Goal: Information Seeking & Learning: Learn about a topic

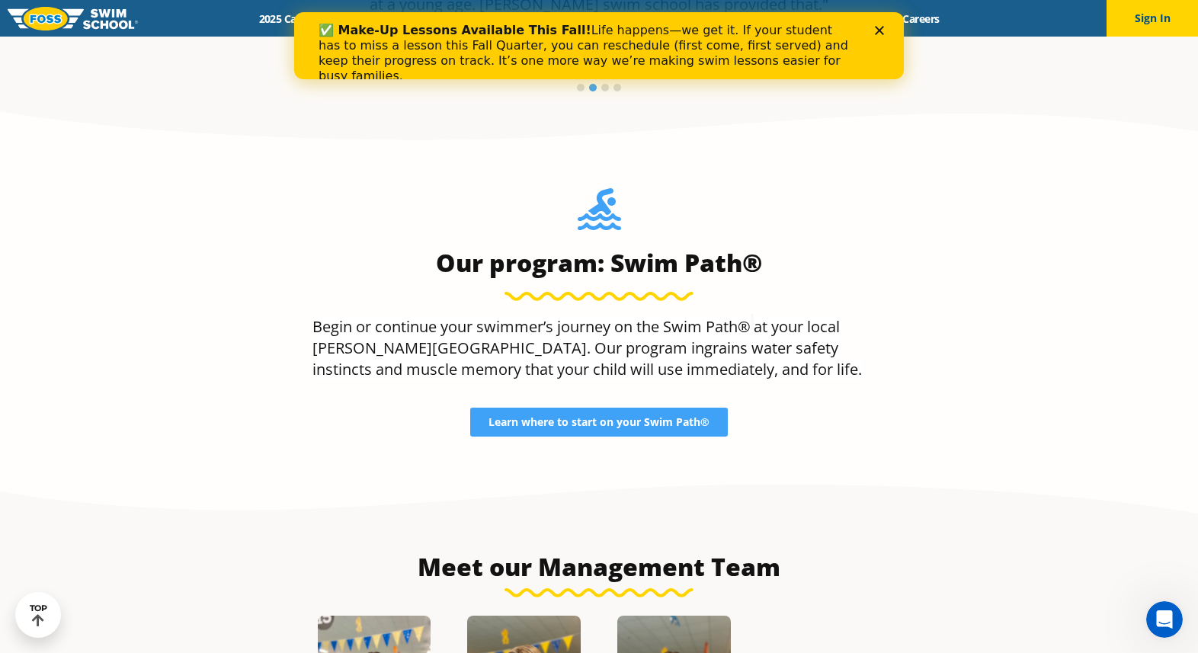
scroll to position [1339, 0]
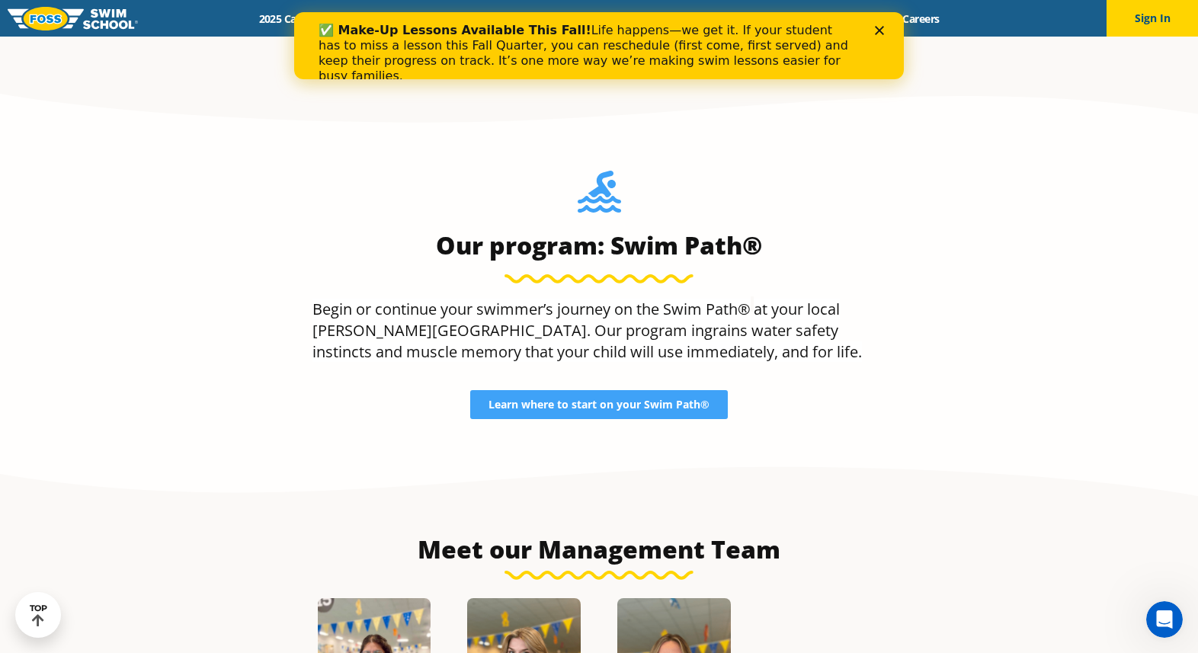
click at [866, 34] on div "✅ Make-Up Lessons Available This Fall! Life happens—we get it. If your student …" at bounding box center [592, 53] width 549 height 70
click at [881, 35] on div "✅ Make-Up Lessons Available This Fall! Life happens—we get it. If your student …" at bounding box center [598, 53] width 609 height 70
click at [872, 32] on div "✅ Make-Up Lessons Available This Fall! Life happens—we get it. If your student …" at bounding box center [598, 53] width 561 height 70
click at [881, 28] on polygon "Close" at bounding box center [879, 30] width 9 height 9
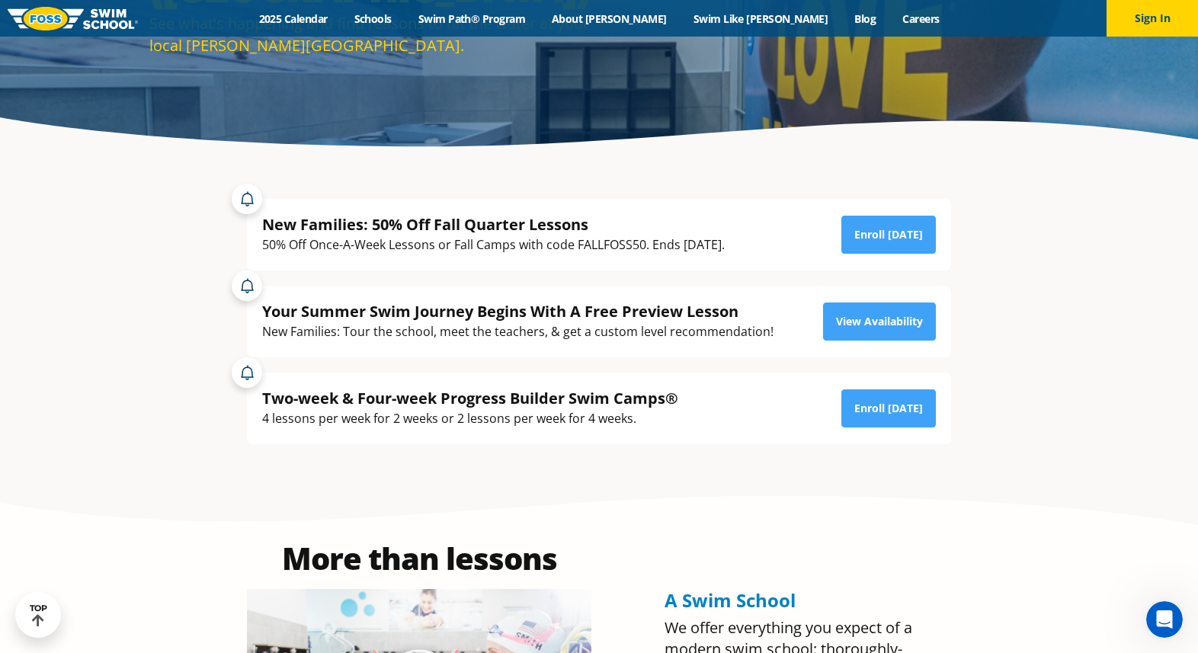
scroll to position [279, 0]
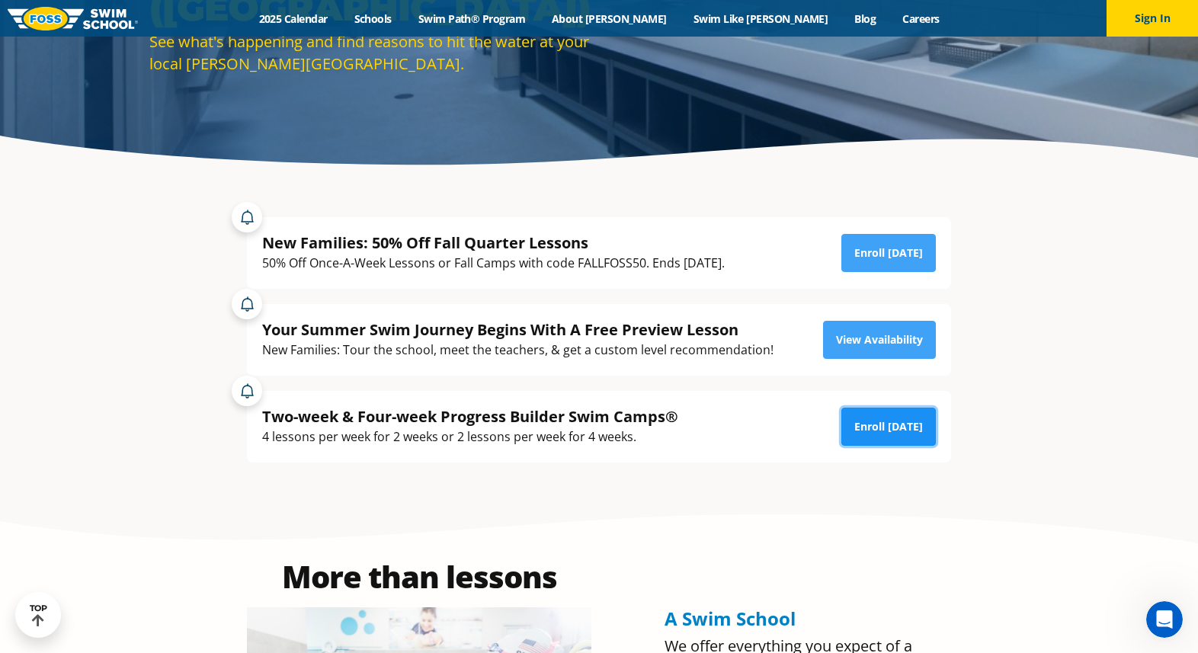
click at [899, 420] on link "Enroll Today" at bounding box center [888, 427] width 94 height 38
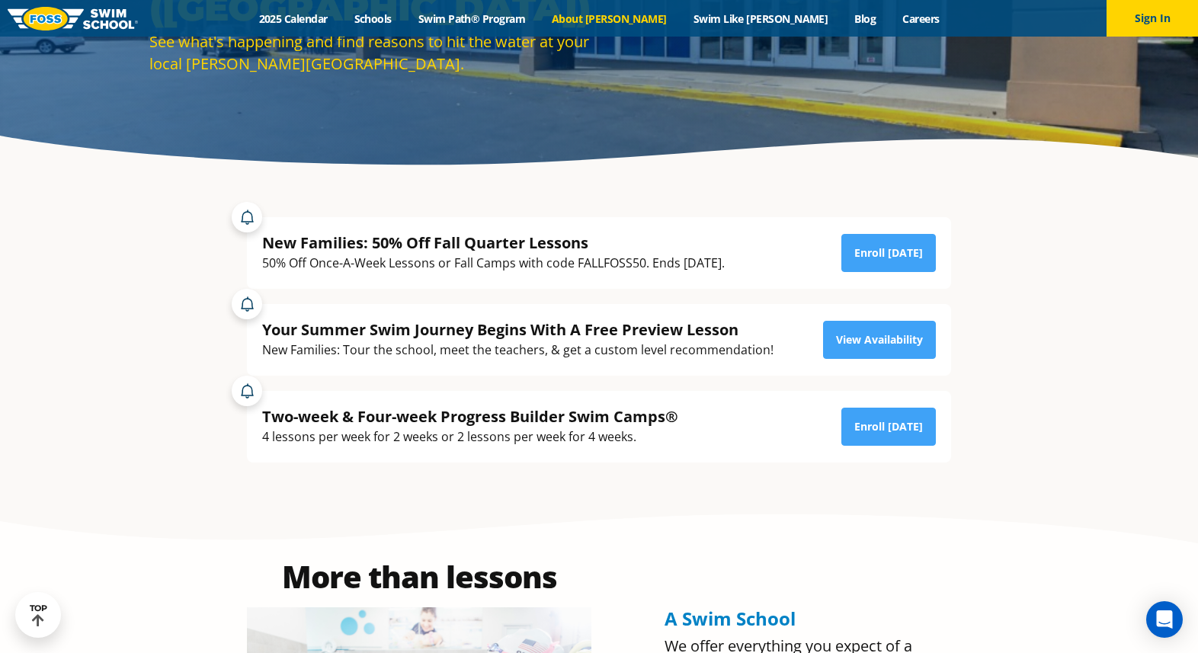
click at [657, 18] on link "About [PERSON_NAME]" at bounding box center [610, 18] width 142 height 14
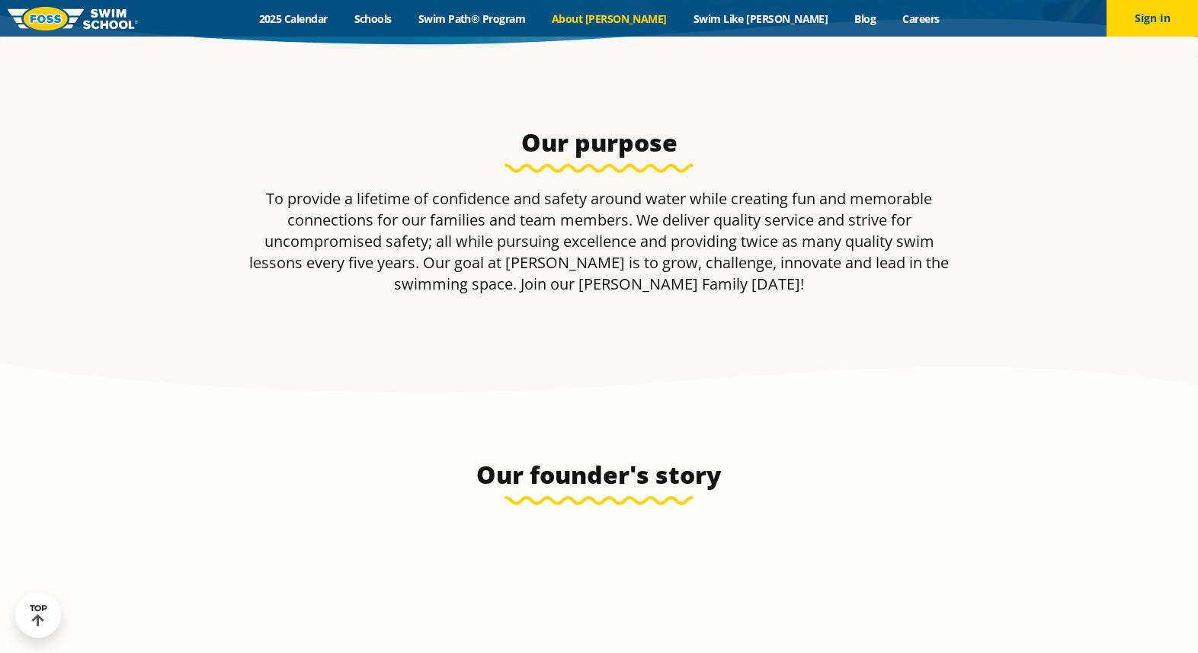
scroll to position [388, 0]
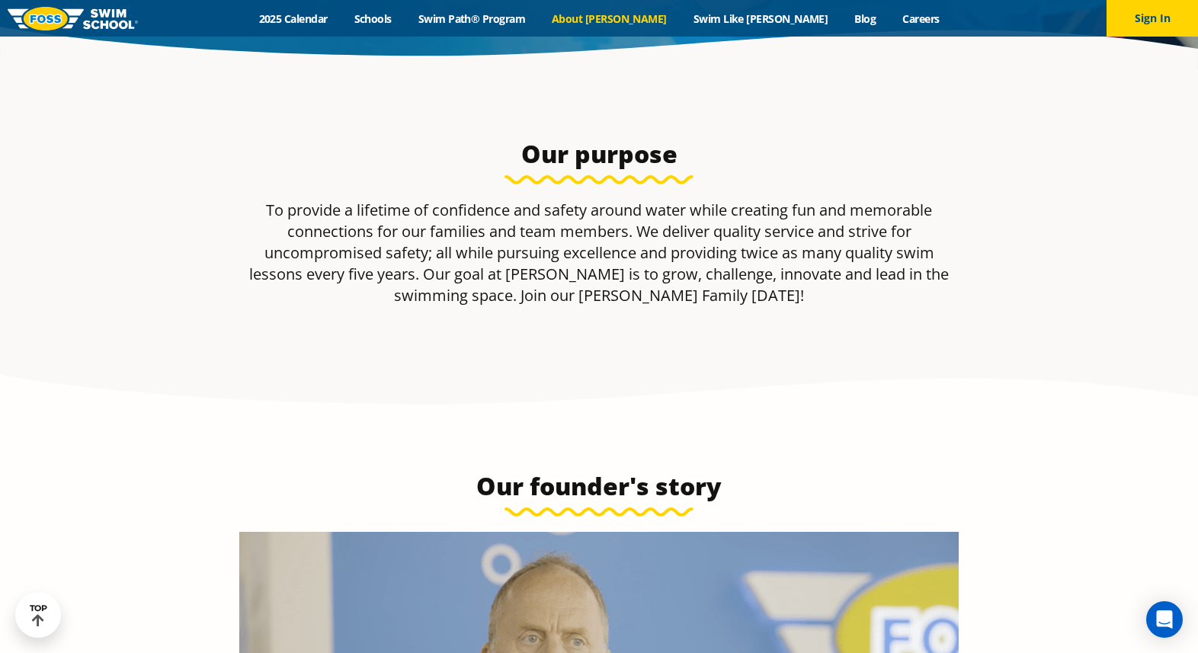
click at [609, 302] on p "To provide a lifetime of confidence and safety around water while creating fun …" at bounding box center [598, 253] width 719 height 107
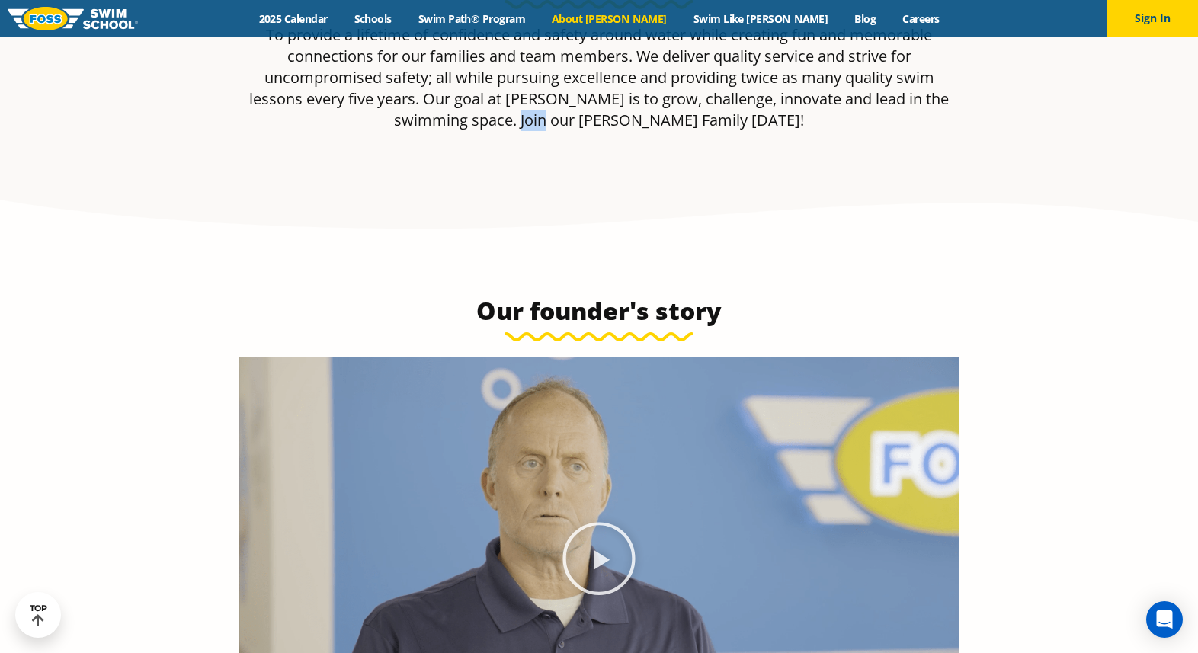
scroll to position [0, 0]
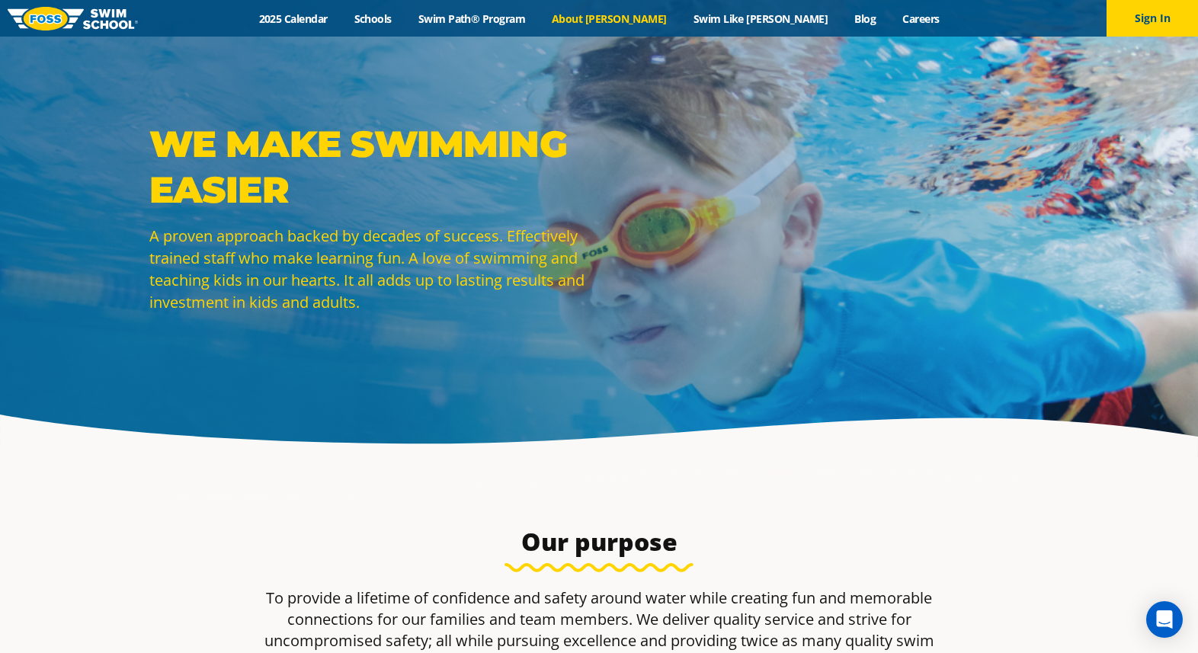
click at [506, 10] on div "Menu 2025 Calendar Schools Swim Path® Program About [PERSON_NAME] Swim Like [PE…" at bounding box center [599, 18] width 1198 height 37
click at [508, 14] on link "Swim Path® Program" at bounding box center [471, 18] width 133 height 14
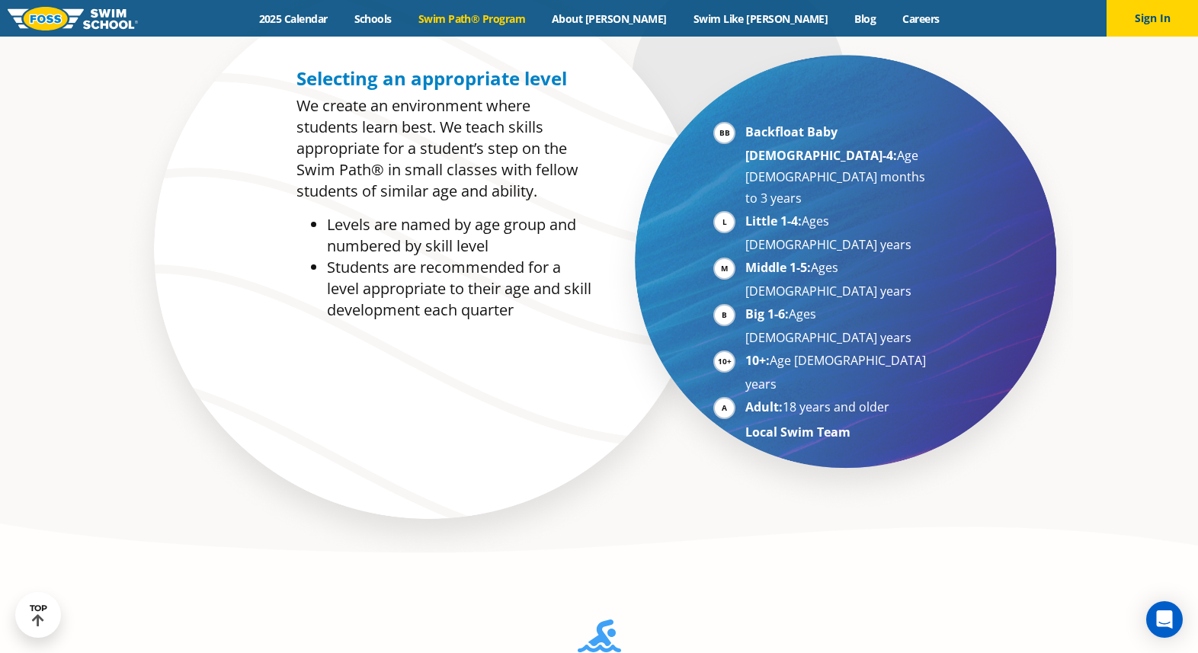
scroll to position [865, 0]
click at [741, 286] on ul "Backfloat Baby [DEMOGRAPHIC_DATA]-4: Age [DEMOGRAPHIC_DATA] months to 3 years L…" at bounding box center [822, 281] width 219 height 322
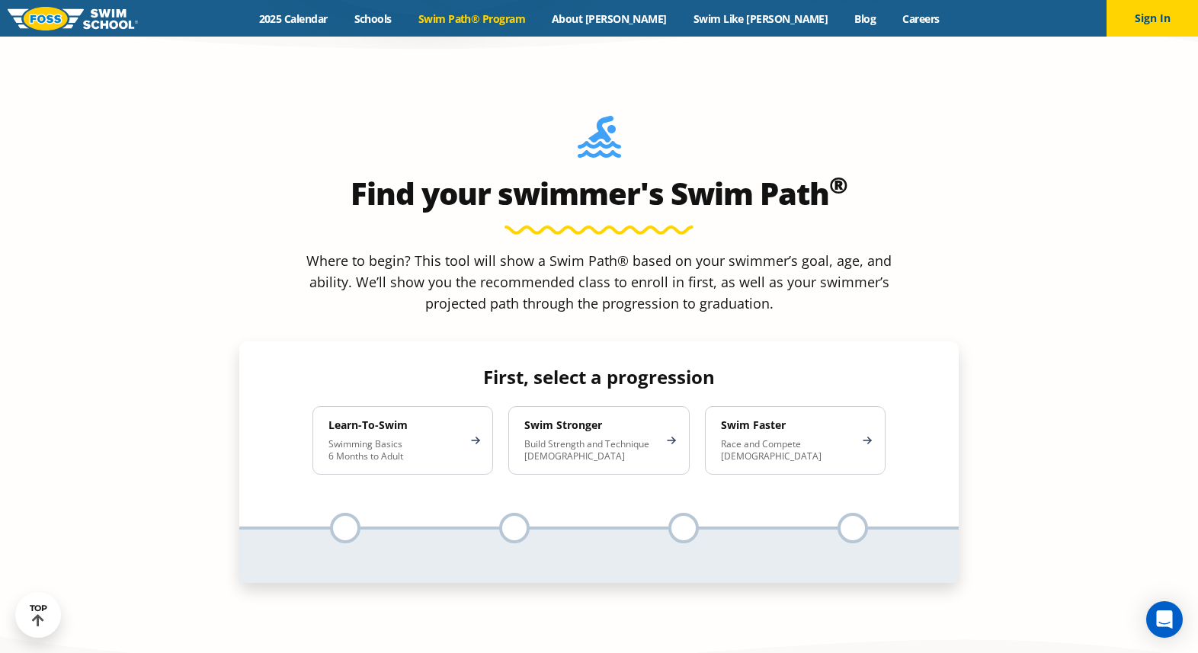
scroll to position [1411, 0]
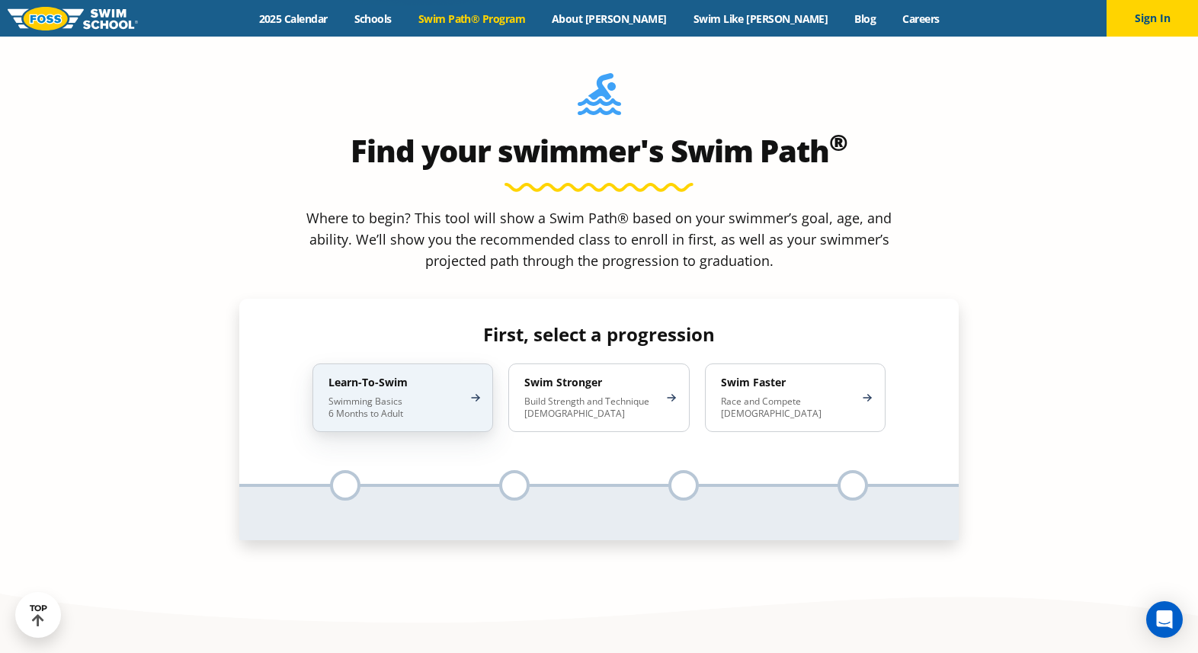
click at [426, 395] on p "Swimming Basics 6 Months to Adult" at bounding box center [394, 407] width 133 height 24
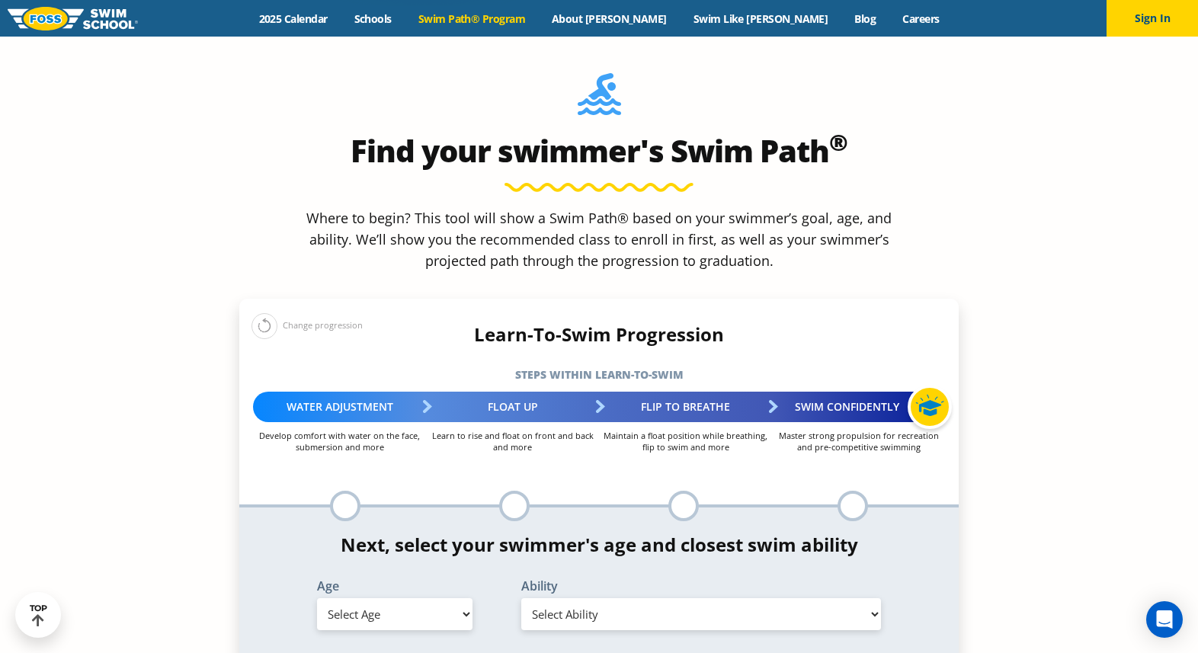
click at [451, 598] on select "Select Age [DEMOGRAPHIC_DATA] months - 1 year 1 year 2 years 3 years 4 years 5 …" at bounding box center [394, 614] width 155 height 32
select select "adult-18-years-"
click at [622, 598] on select "Select Ability First in-water experience When in the water reliant on a life ja…" at bounding box center [701, 614] width 360 height 32
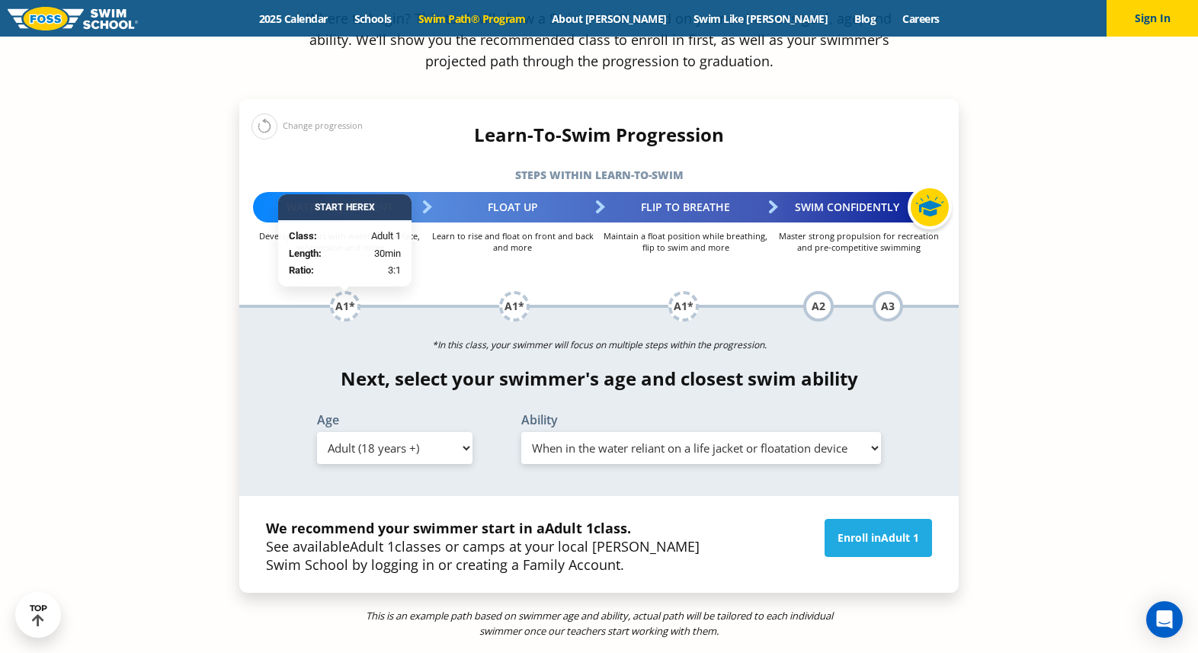
scroll to position [1611, 0]
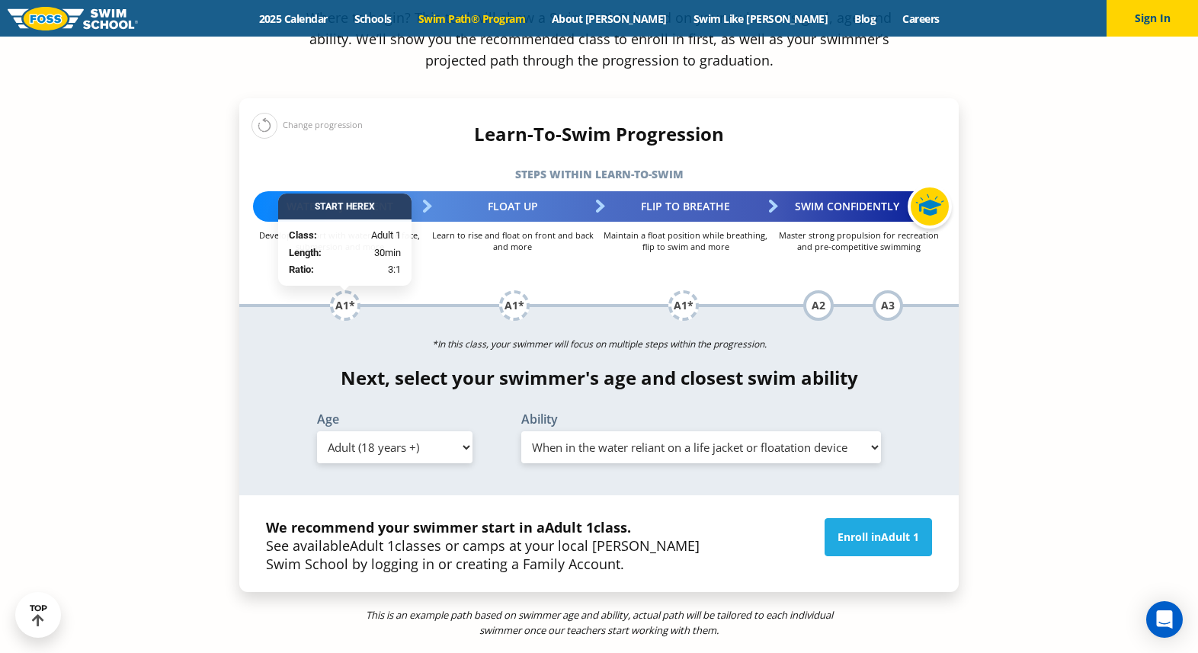
click at [626, 431] on select "Select Ability First in-water experience When in the water reliant on a life ja…" at bounding box center [701, 447] width 360 height 32
select select "adult-18-years--uncomfortable-putting-face-in-the-water-andor-getting-water-on-…"
click at [686, 431] on select "Select Ability First in-water experience When in the water reliant on a life ja…" at bounding box center [701, 447] width 360 height 32
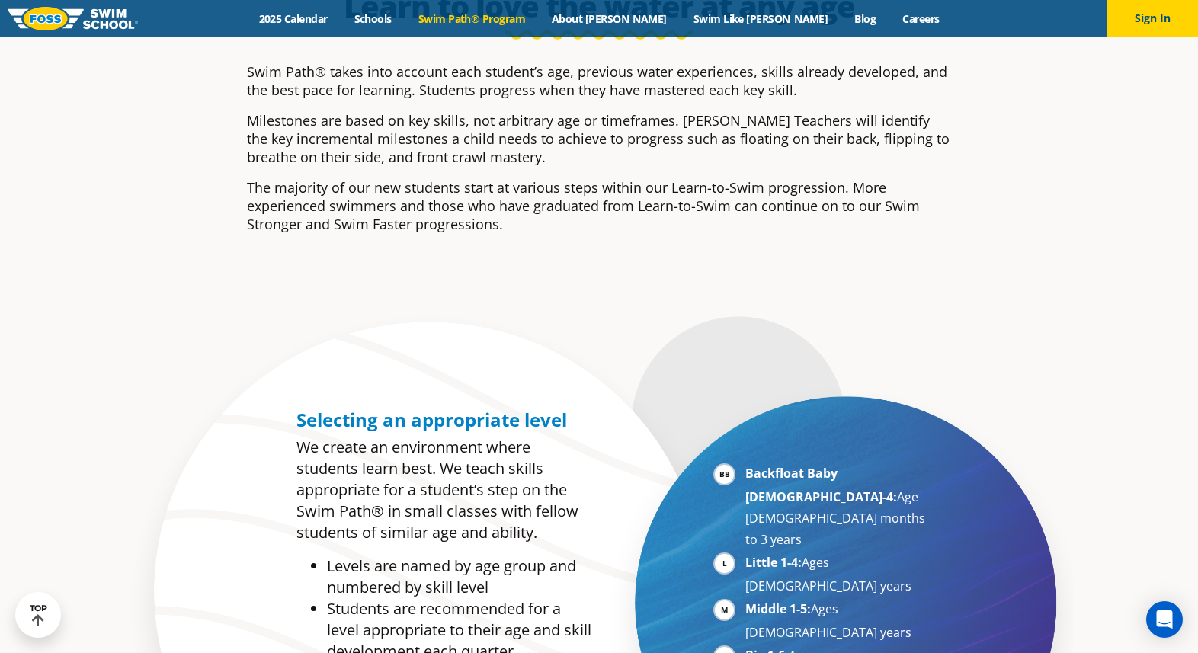
scroll to position [488, 0]
